Goal: Transaction & Acquisition: Purchase product/service

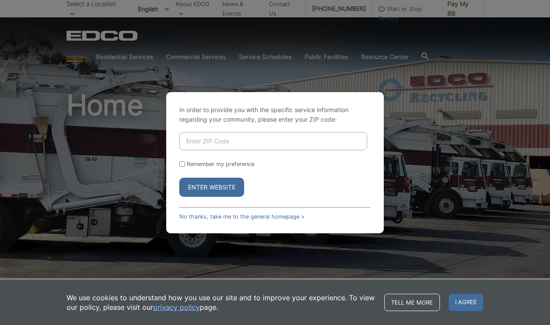
click at [289, 142] on input "Enter ZIP Code" at bounding box center [273, 141] width 188 height 18
type input "92083"
click at [212, 187] on button "Enter Website" at bounding box center [211, 187] width 65 height 19
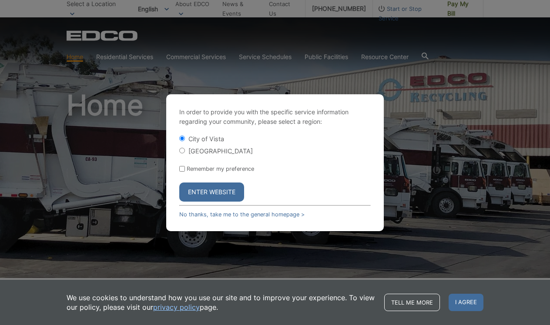
click at [229, 191] on button "Enter Website" at bounding box center [211, 192] width 65 height 19
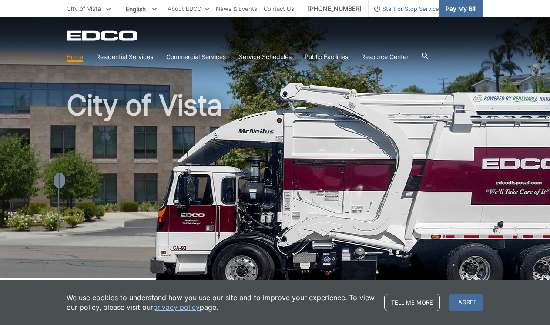
click at [468, 9] on span "Pay My Bill" at bounding box center [460, 9] width 31 height 10
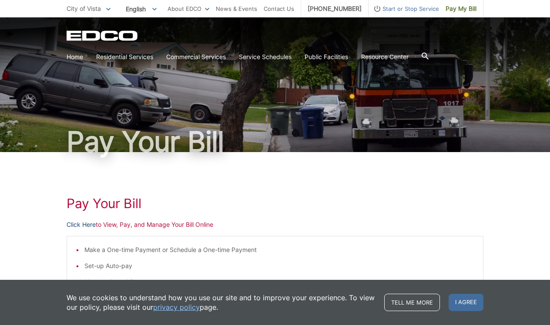
click at [76, 227] on link "Click Here" at bounding box center [81, 225] width 29 height 10
